Goal: Check status: Check status

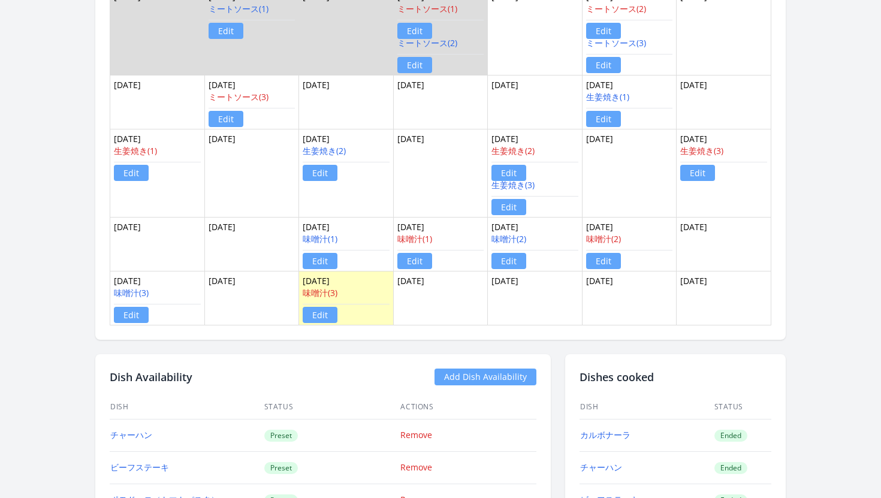
scroll to position [908, 0]
drag, startPoint x: 344, startPoint y: 293, endPoint x: 303, endPoint y: 293, distance: 41.4
click at [303, 293] on div "味噌汁(3) Edit" at bounding box center [346, 303] width 87 height 34
copy link "味噌汁(3)"
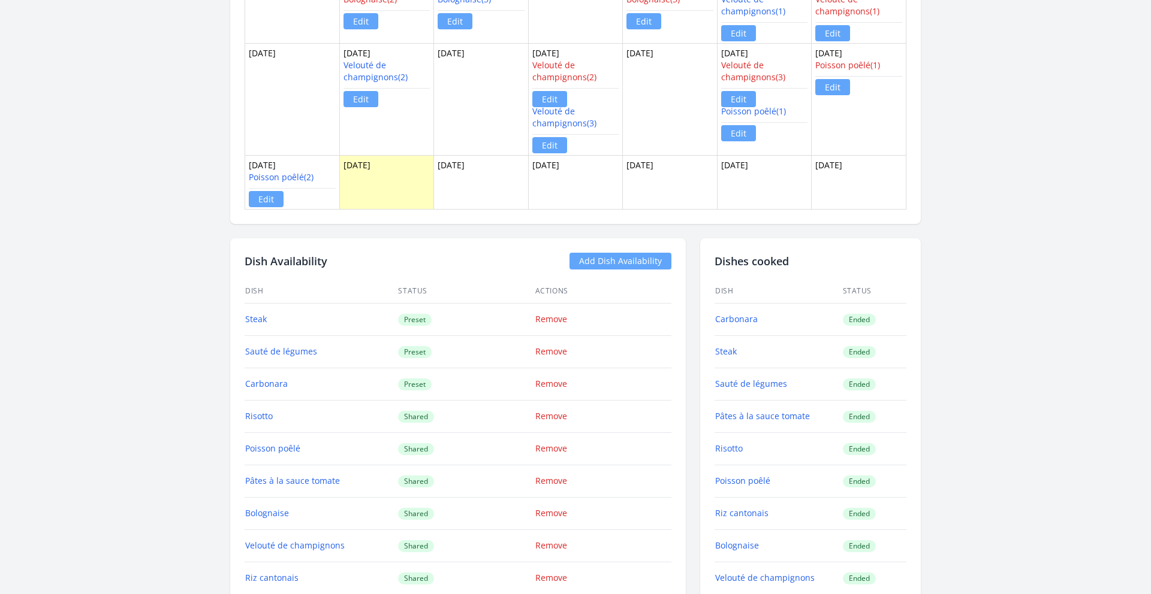
scroll to position [1048, 0]
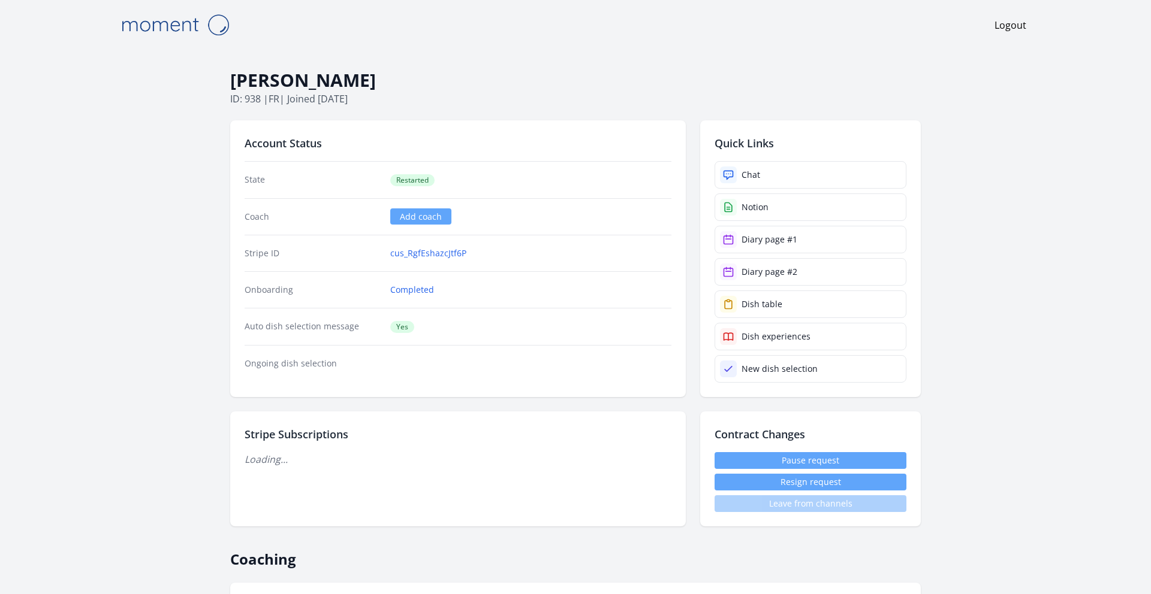
scroll to position [1044, 0]
